Goal: Information Seeking & Learning: Learn about a topic

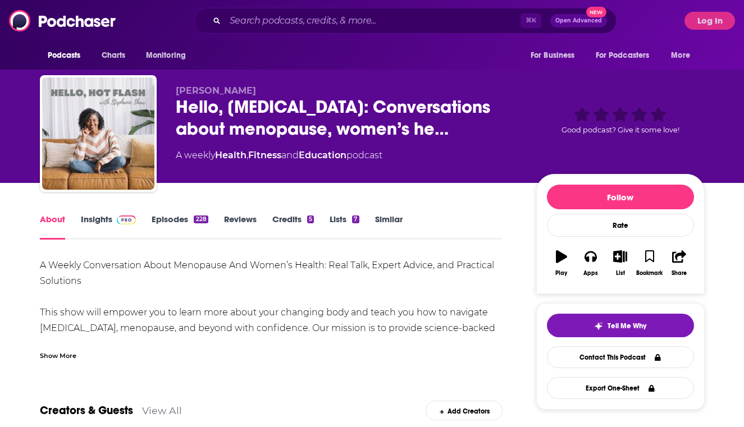
click at [94, 217] on link "Insights" at bounding box center [109, 227] width 56 height 26
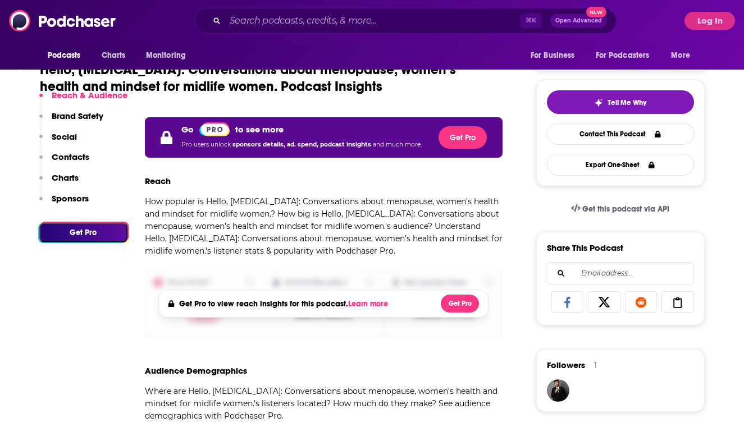
scroll to position [216, 0]
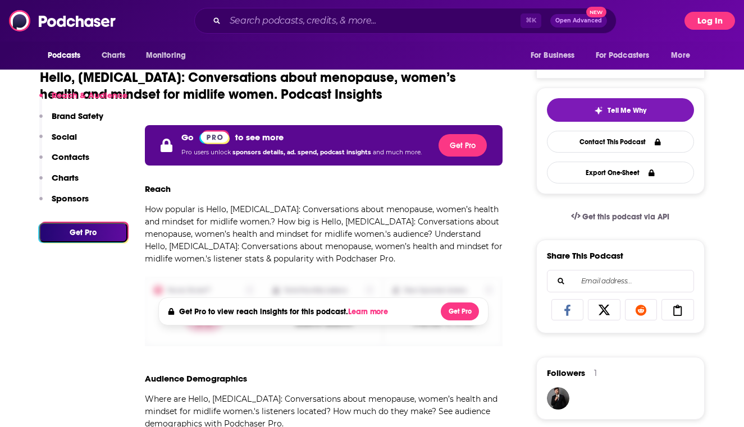
click at [691, 12] on button "Log In" at bounding box center [709, 21] width 51 height 18
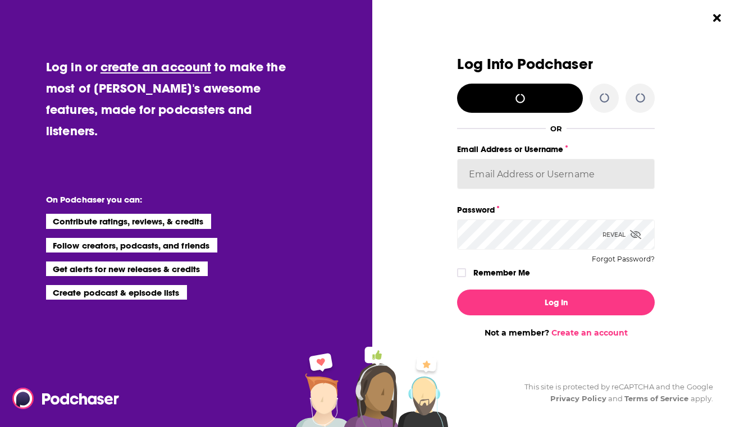
type input "HBurn"
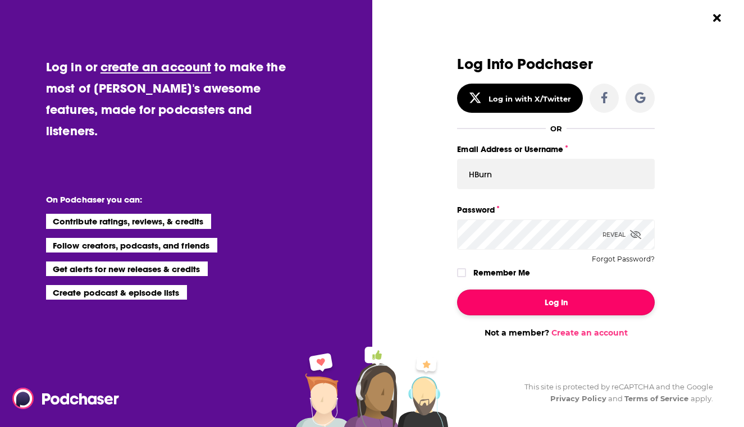
click at [495, 296] on button "Log In" at bounding box center [556, 303] width 198 height 26
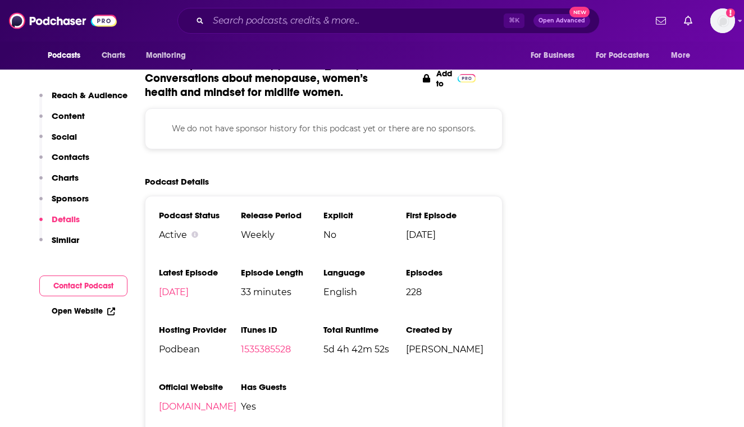
scroll to position [1301, 0]
